Goal: Communication & Community: Answer question/provide support

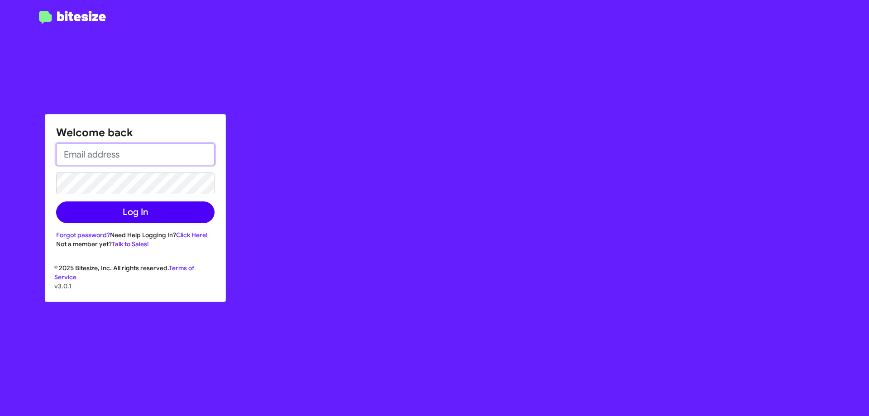
type input "[EMAIL_ADDRESS][DOMAIN_NAME]"
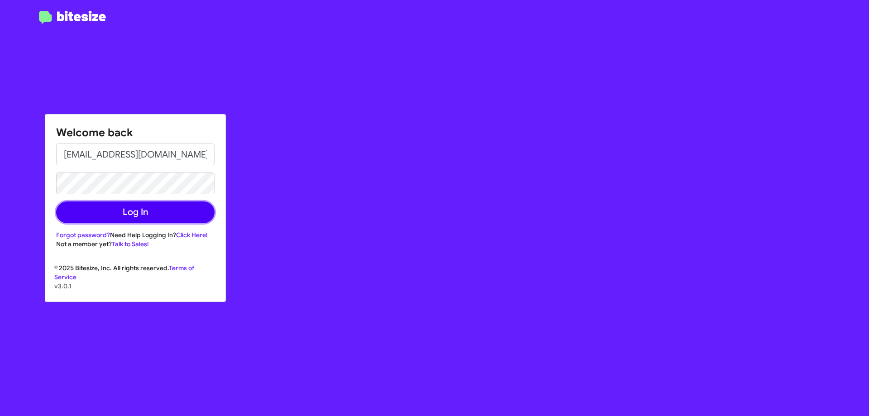
click at [186, 214] on button "Log In" at bounding box center [135, 212] width 158 height 22
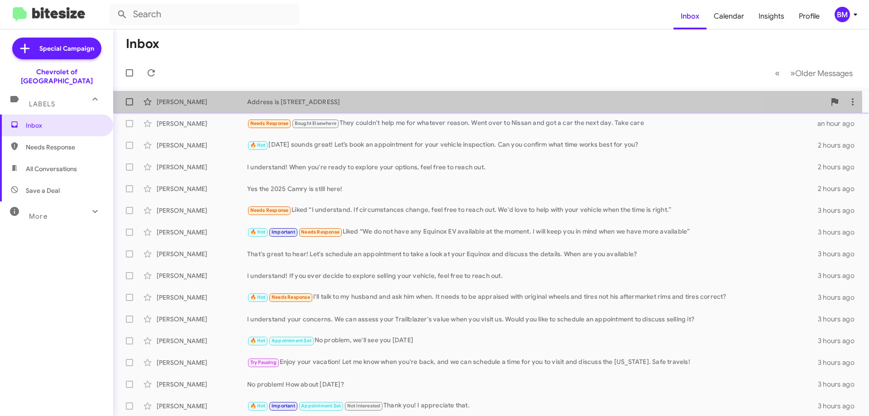
click at [180, 102] on div "[PERSON_NAME]" at bounding box center [202, 101] width 91 height 9
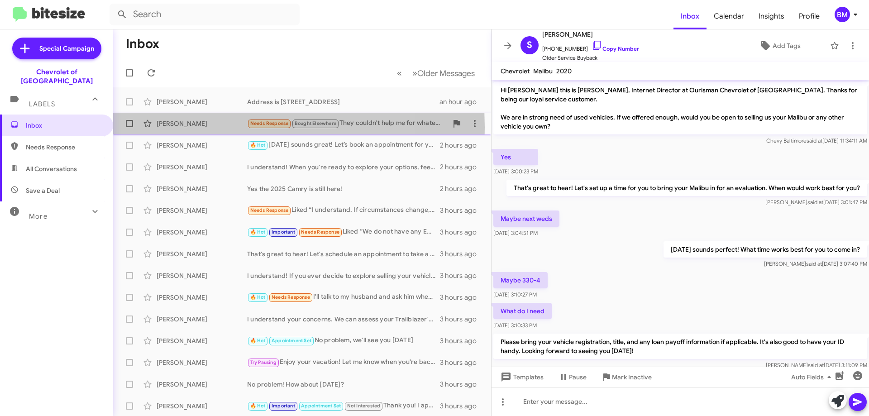
click at [163, 126] on div "[PERSON_NAME]" at bounding box center [202, 123] width 91 height 9
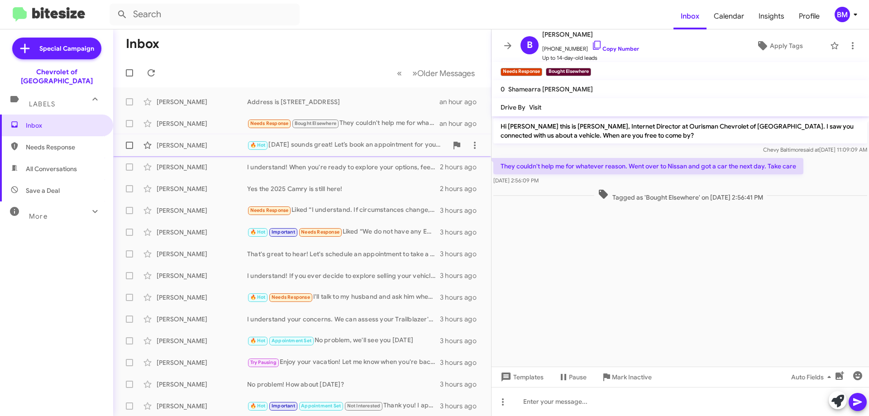
click at [189, 141] on div "[PERSON_NAME]" at bounding box center [202, 145] width 91 height 9
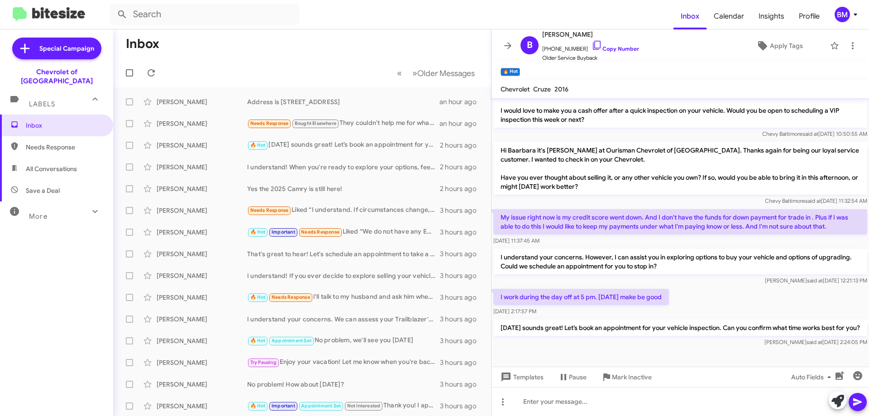
scroll to position [150, 0]
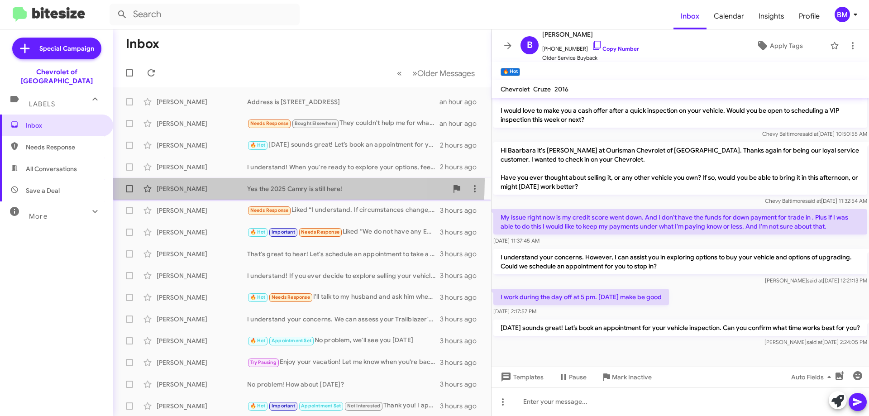
click at [168, 180] on div "[PERSON_NAME] Yes the 2025 Camry is still here! 2 hours ago" at bounding box center [302, 189] width 364 height 18
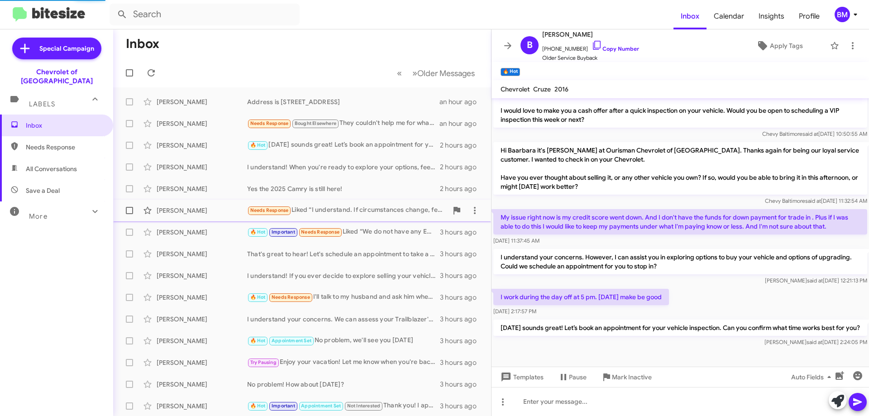
click at [163, 205] on div "[PERSON_NAME] Needs Response Liked “I understand. If circumstances change, feel…" at bounding box center [302, 210] width 364 height 18
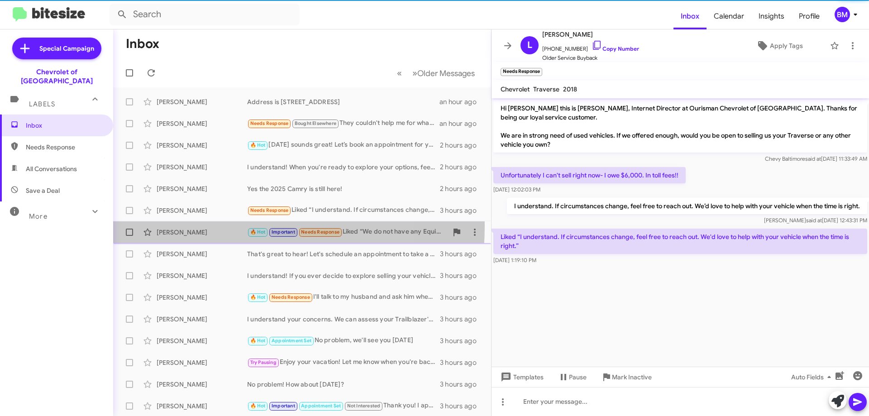
click at [162, 225] on div "[PERSON_NAME] 🔥 Hot Important Needs Response Liked “We do not have any Equinox …" at bounding box center [302, 232] width 364 height 18
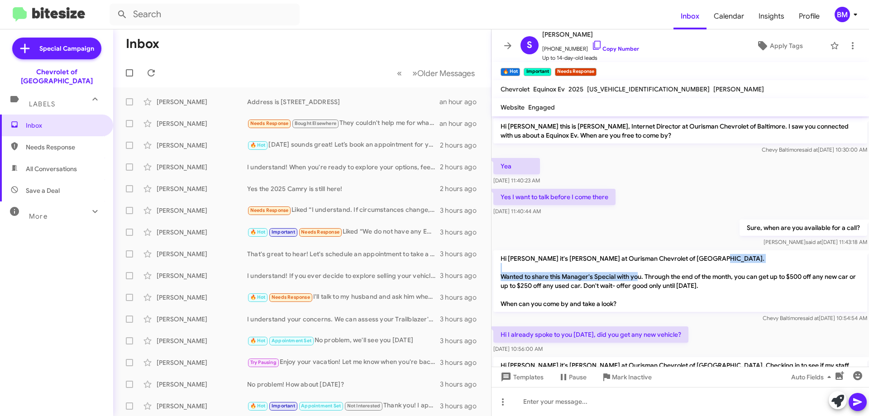
drag, startPoint x: 515, startPoint y: 275, endPoint x: 689, endPoint y: 276, distance: 174.3
click at [688, 275] on p "Hi [PERSON_NAME] it's [PERSON_NAME] at Ourisman Chevrolet of [GEOGRAPHIC_DATA].…" at bounding box center [681, 281] width 374 height 62
click at [708, 277] on p "Hi [PERSON_NAME] it's [PERSON_NAME] at Ourisman Chevrolet of [GEOGRAPHIC_DATA].…" at bounding box center [681, 281] width 374 height 62
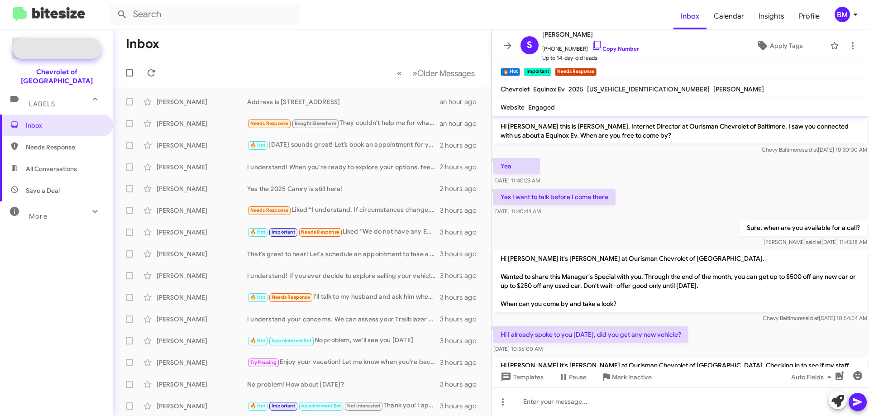
click at [49, 51] on span "Special Campaign" at bounding box center [66, 48] width 55 height 9
